Goal: Task Accomplishment & Management: Manage account settings

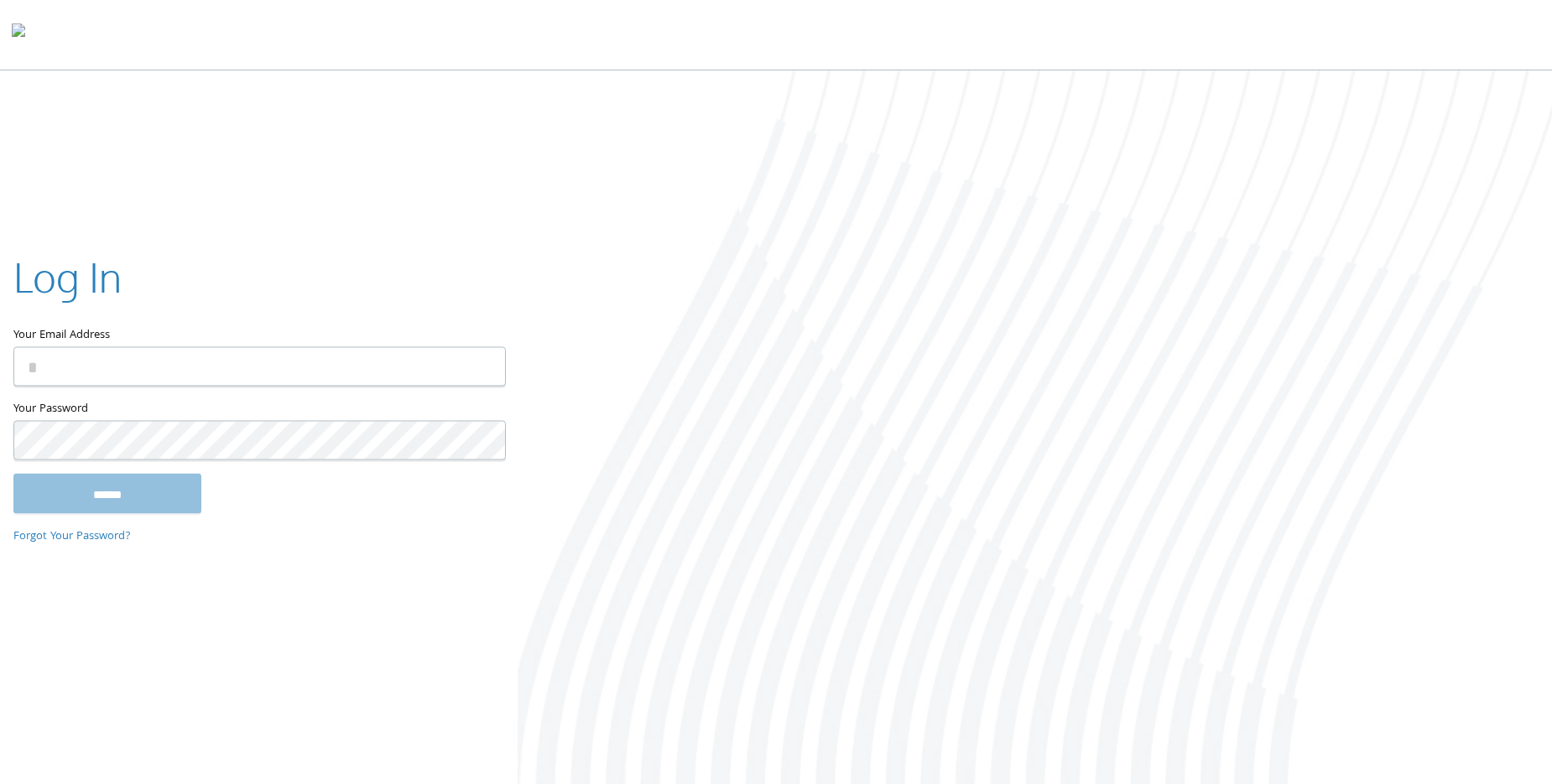
type input "**********"
click at [127, 486] on input "******" at bounding box center [107, 493] width 188 height 40
type input "**********"
click at [120, 483] on input "******" at bounding box center [107, 493] width 188 height 40
